Goal: Information Seeking & Learning: Learn about a topic

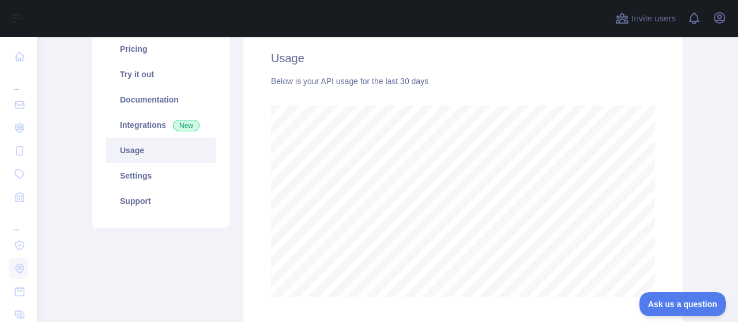
scroll to position [173, 0]
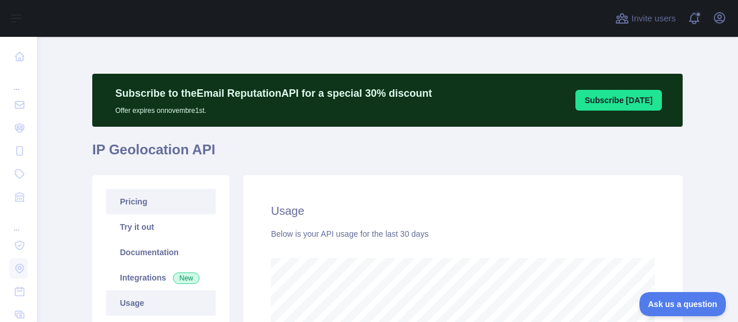
click at [133, 196] on link "Pricing" at bounding box center [161, 201] width 110 height 25
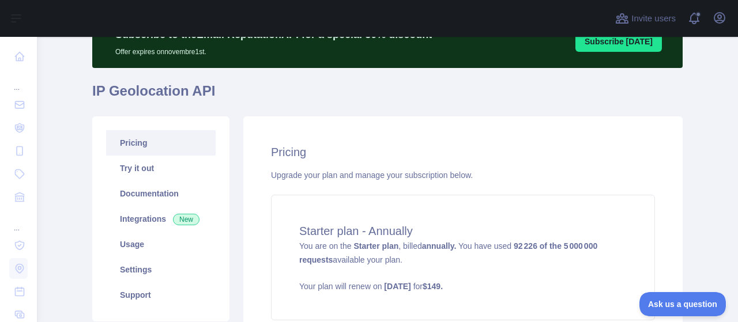
scroll to position [115, 0]
